Goal: Task Accomplishment & Management: Use online tool/utility

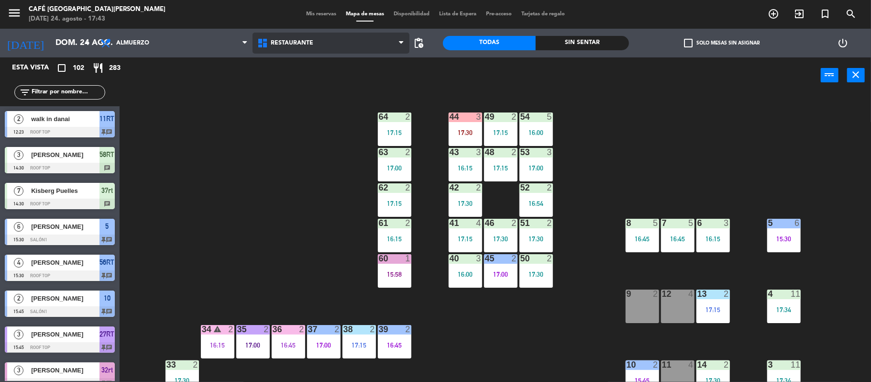
click at [270, 41] on icon at bounding box center [264, 42] width 14 height 11
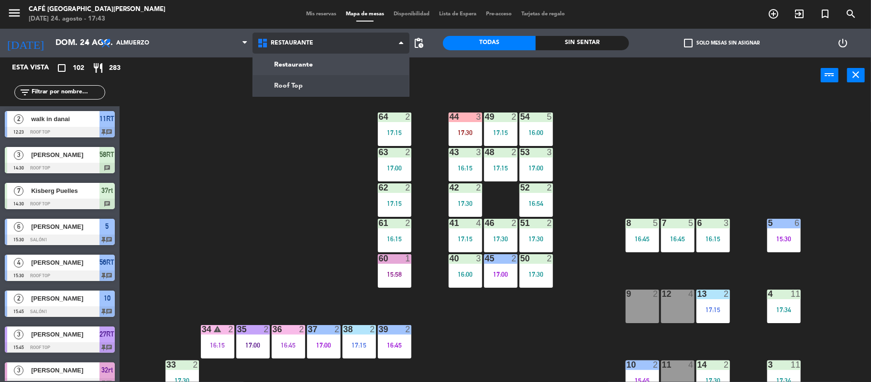
click at [303, 81] on ng-component "menu Café [GEOGRAPHIC_DATA][PERSON_NAME][DATE]. agosto - 17:43 Mis reservas Map…" at bounding box center [435, 192] width 871 height 384
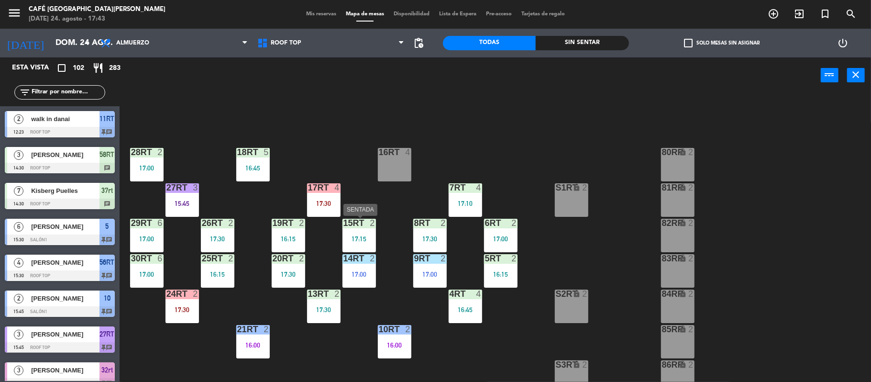
click at [351, 229] on div "15RT 2 17:15" at bounding box center [358, 235] width 33 height 33
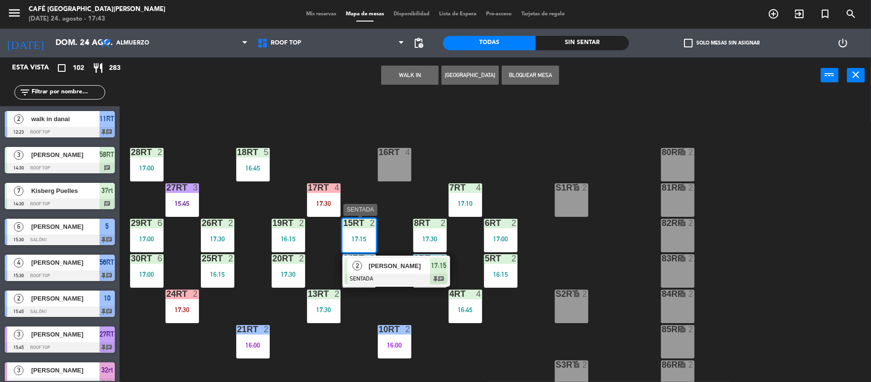
click at [404, 264] on span "[PERSON_NAME]" at bounding box center [399, 266] width 61 height 10
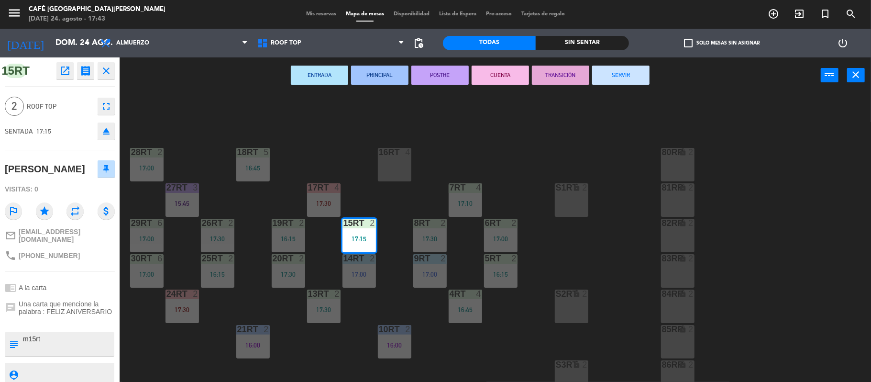
scroll to position [20, 0]
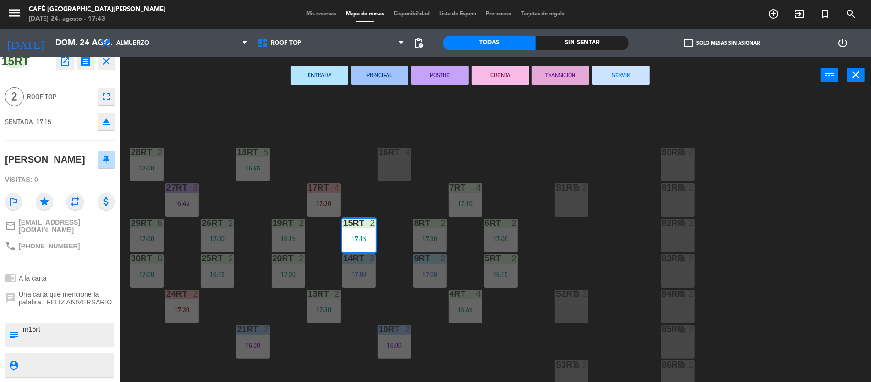
click at [322, 255] on div "18RT 5 16:45 16RT 4 28RT 2 17:00 80RR lock 2 27RT 3 15:45 7RT 4 17:10 S1RT lock…" at bounding box center [499, 239] width 743 height 288
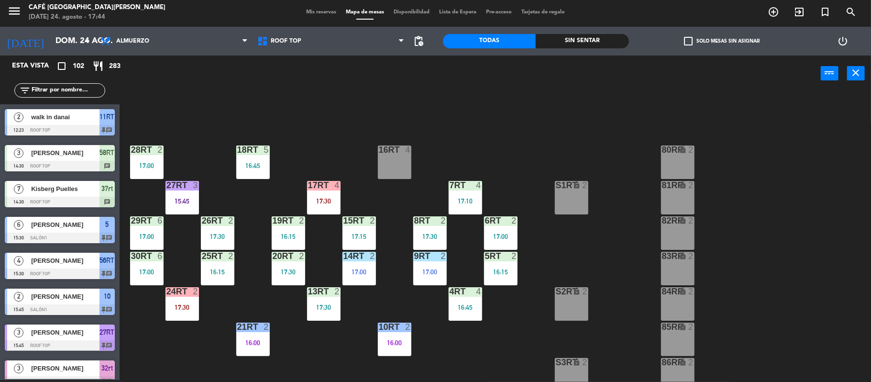
scroll to position [0, 0]
drag, startPoint x: 437, startPoint y: 174, endPoint x: 409, endPoint y: 107, distance: 72.3
click at [409, 107] on div "18RT 5 16:45 16RT 4 28RT 2 17:00 80RR lock 2 27RT 3 15:45 7RT 4 17:10 S1RT lock…" at bounding box center [499, 237] width 743 height 288
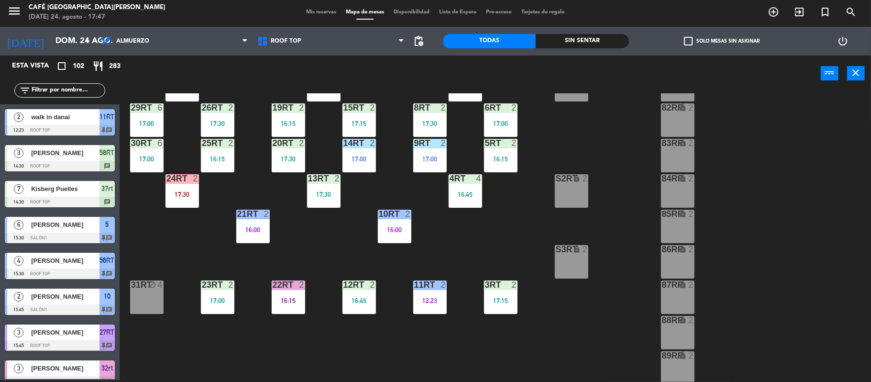
scroll to position [434, 0]
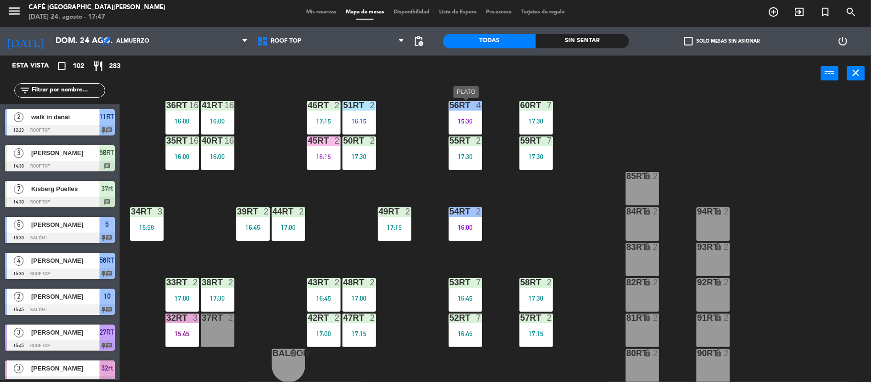
click at [473, 117] on div "15:30" at bounding box center [465, 120] width 33 height 7
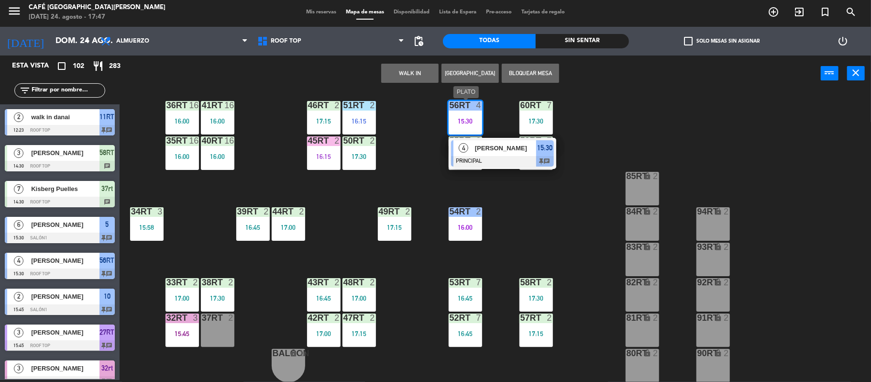
click at [495, 152] on span "[PERSON_NAME]" at bounding box center [505, 148] width 61 height 10
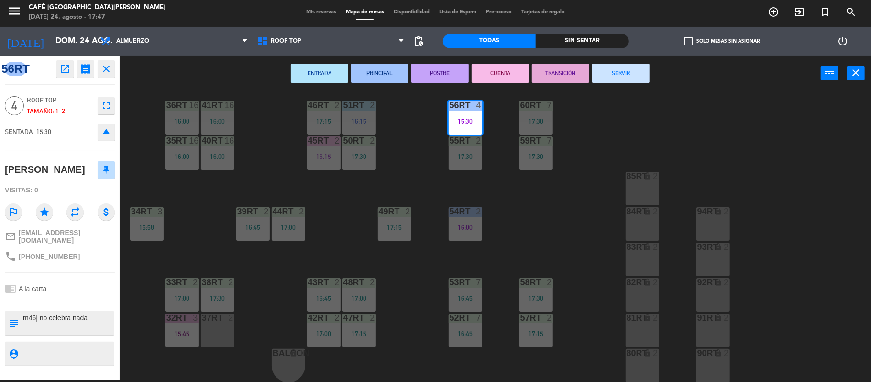
click at [555, 71] on button "TRANSICIÓN" at bounding box center [560, 73] width 57 height 19
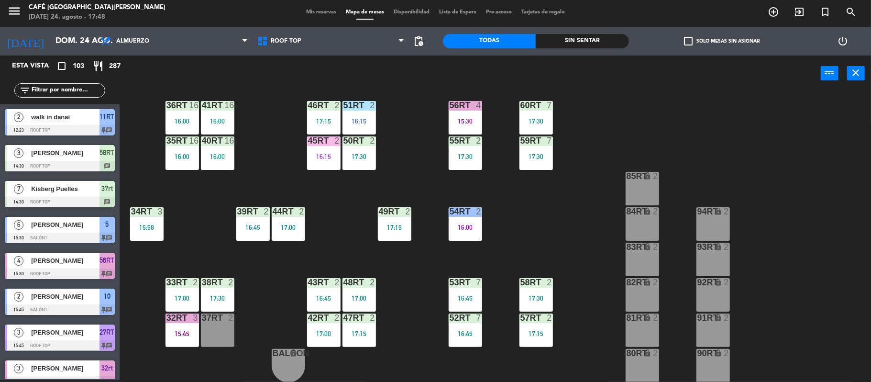
scroll to position [0, 0]
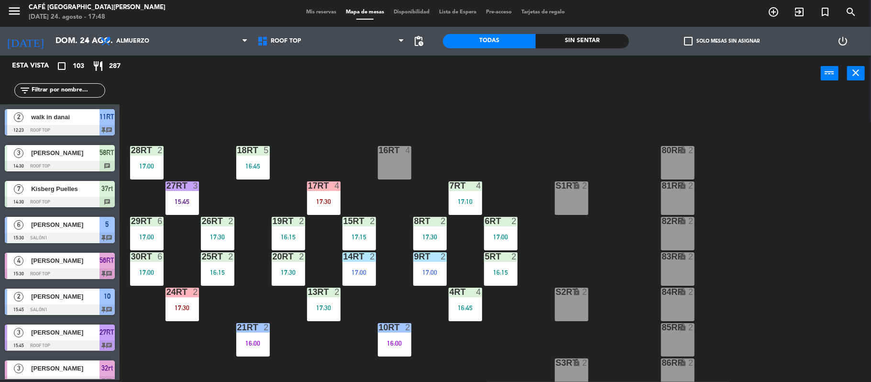
click at [384, 97] on div "18RT 5 16:45 16RT 4 28RT 2 17:00 80RR lock 2 27RT 3 15:45 7RT 4 17:10 S1RT lock…" at bounding box center [499, 237] width 743 height 288
click at [410, 165] on div "17:47" at bounding box center [394, 166] width 33 height 7
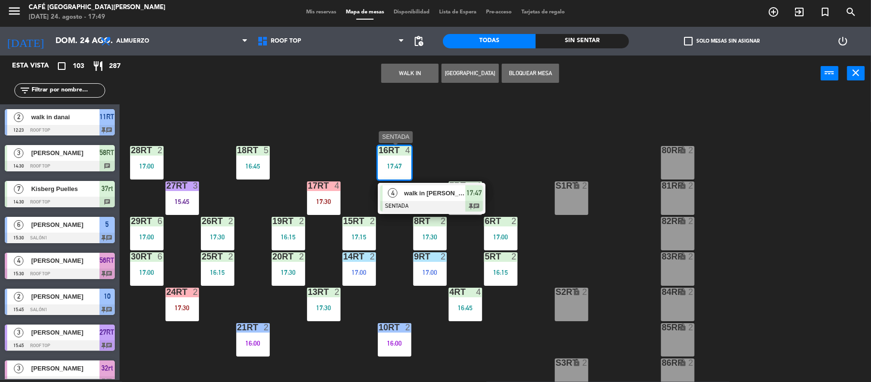
click at [423, 187] on div "walk in [PERSON_NAME]" at bounding box center [434, 193] width 62 height 16
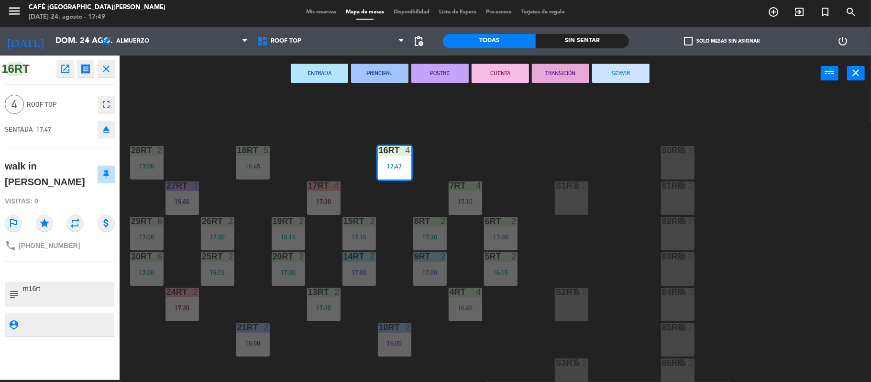
click at [483, 152] on div "18RT 5 16:45 16RT 4 17:47 28RT 2 17:00 80RR lock 2 27RT 3 15:45 7RT 4 17:10 S1R…" at bounding box center [499, 237] width 743 height 288
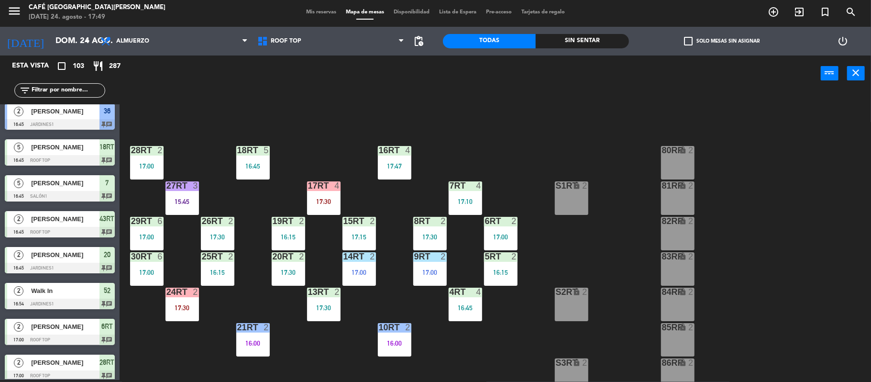
scroll to position [434, 0]
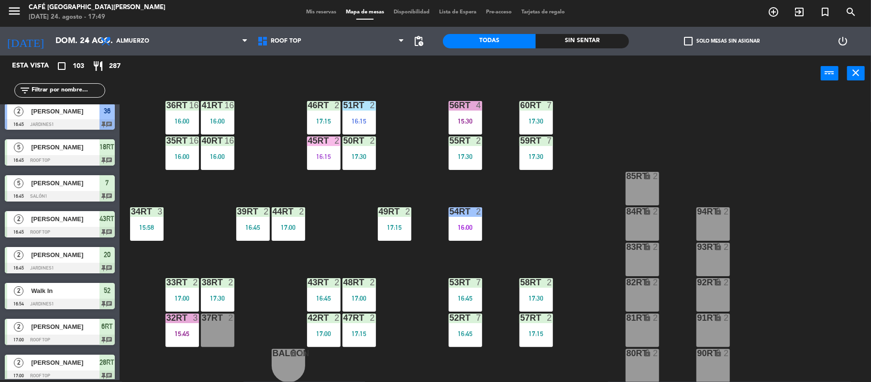
click at [516, 152] on div "18RT 5 16:45 16RT 4 17:47 28RT 2 17:00 80RR lock 2 27RT 3 15:45 7RT 4 17:10 S1R…" at bounding box center [499, 237] width 743 height 288
click at [534, 159] on div "17:30" at bounding box center [535, 156] width 33 height 7
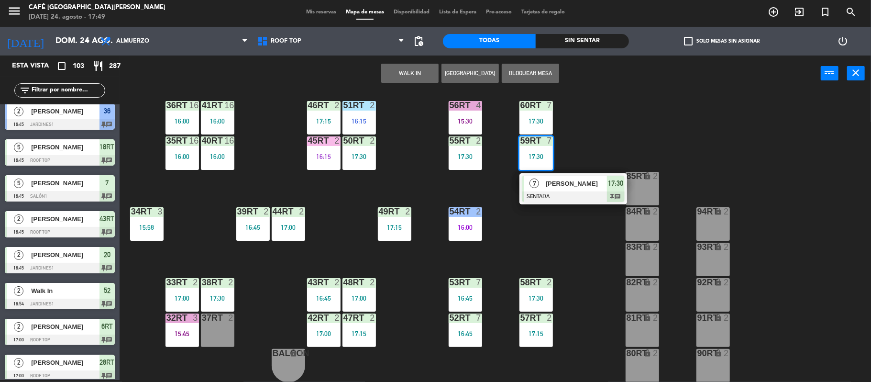
click at [584, 191] on div at bounding box center [573, 196] width 103 height 11
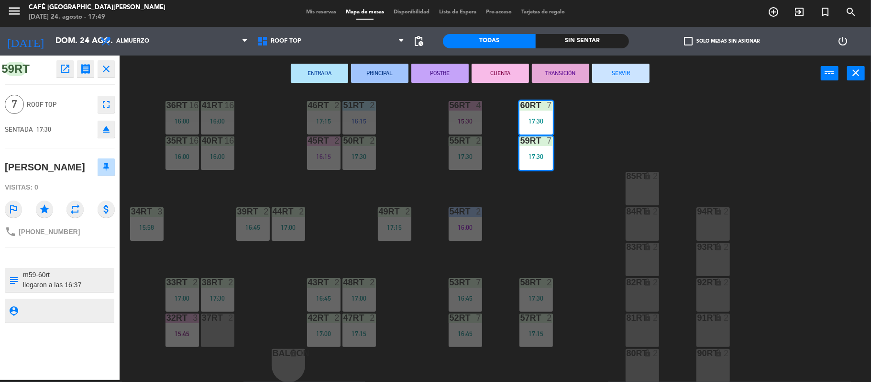
click at [550, 79] on button "TRANSICIÓN" at bounding box center [560, 73] width 57 height 19
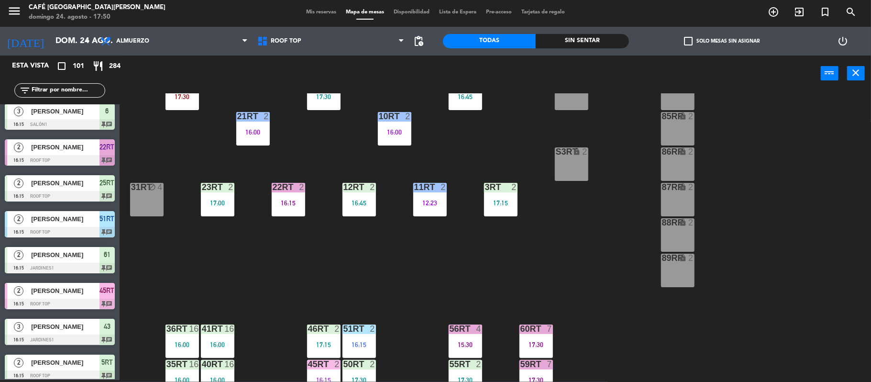
scroll to position [0, 0]
